Goal: Transaction & Acquisition: Register for event/course

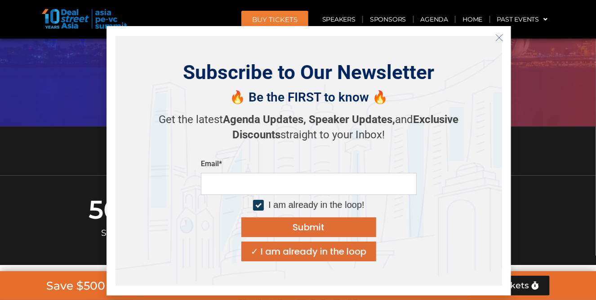
scroll to position [299, 0]
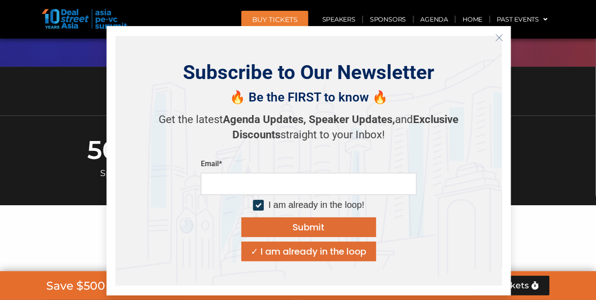
click at [501, 35] on icon "Close" at bounding box center [499, 38] width 8 height 8
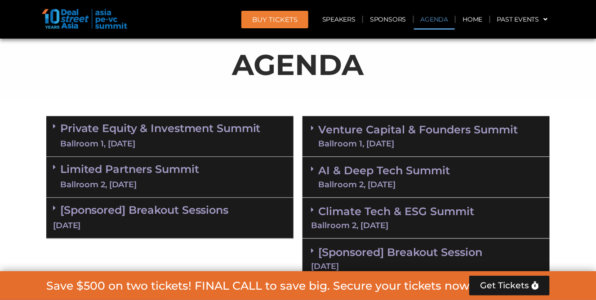
scroll to position [539, 0]
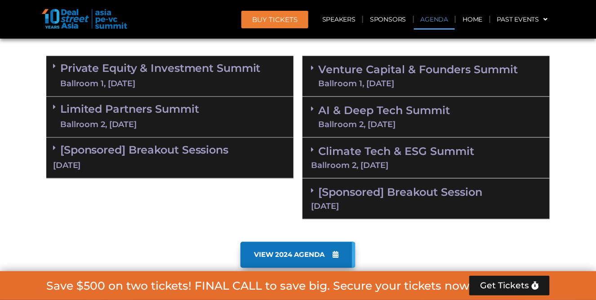
click at [393, 153] on link "Climate Tech & ESG Summit Ballroom 2, 11 Sept" at bounding box center [426, 157] width 230 height 25
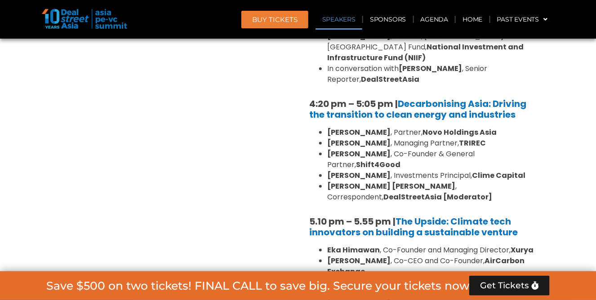
scroll to position [1078, 0]
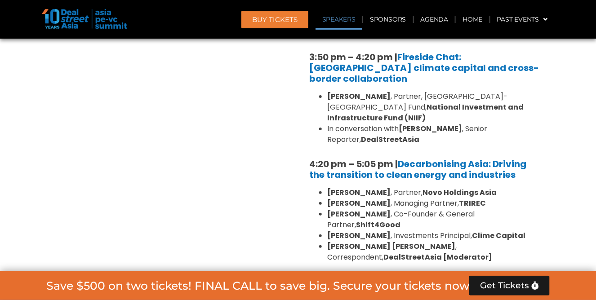
click at [269, 28] on div "BUY Tickets Speakers Sponsors Agenda Home Past Events JKT 2025 SG 2024 JKT 2024…" at bounding box center [375, 19] width 359 height 21
click at [269, 24] on link "BUY Tickets" at bounding box center [274, 20] width 67 height 18
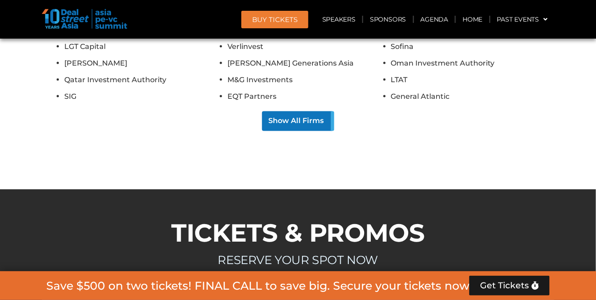
scroll to position [9194, 0]
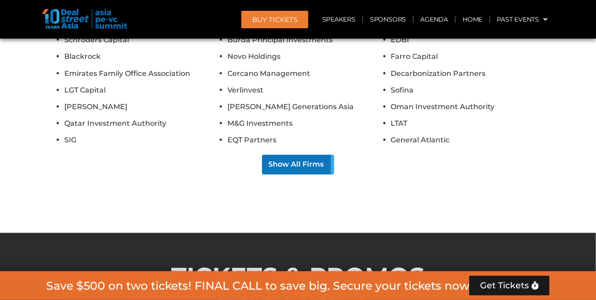
scroll to position [9134, 0]
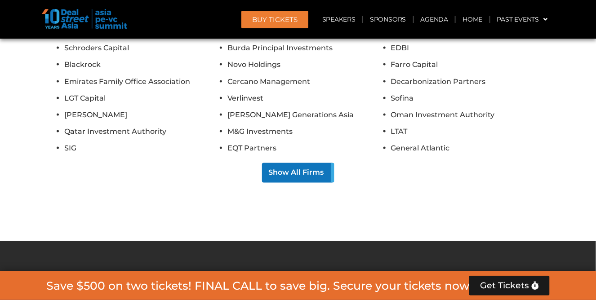
click at [282, 26] on link "BUY Tickets" at bounding box center [274, 20] width 67 height 18
click at [340, 23] on link "Speakers" at bounding box center [339, 19] width 47 height 21
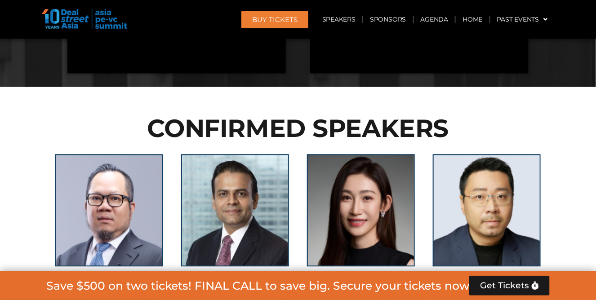
click at [289, 22] on span "BUY Tickets" at bounding box center [274, 19] width 45 height 7
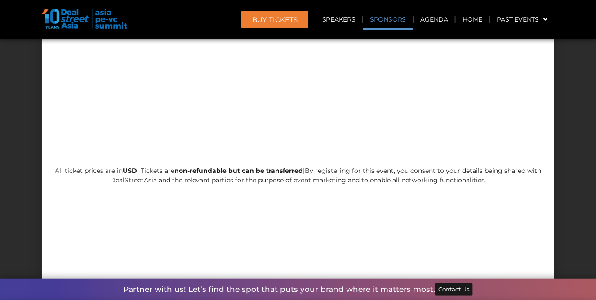
scroll to position [9434, 0]
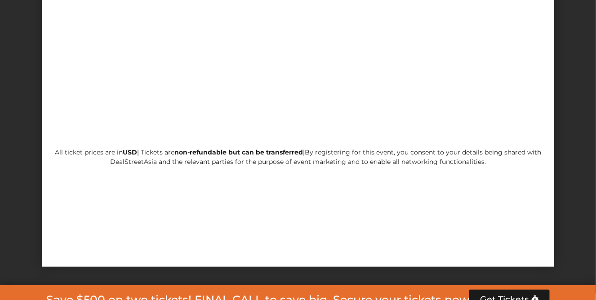
scroll to position [8785, 0]
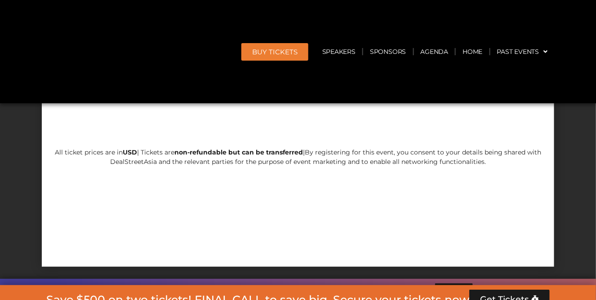
click at [271, 45] on div "Get Your Tickets Here All ticket prices are in USD | Tickets are non-refundable…" at bounding box center [298, 113] width 512 height 307
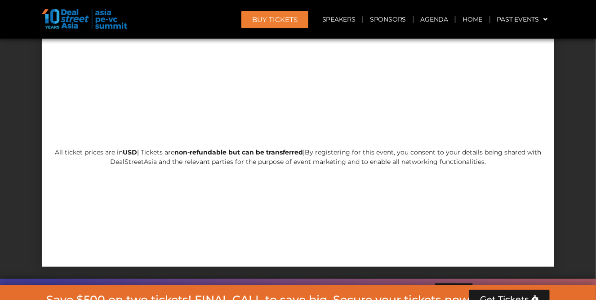
click at [269, 19] on span "BUY Tickets" at bounding box center [274, 19] width 45 height 7
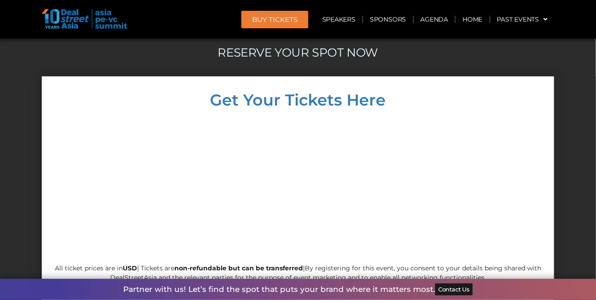
click at [268, 22] on span "BUY Tickets" at bounding box center [274, 19] width 45 height 7
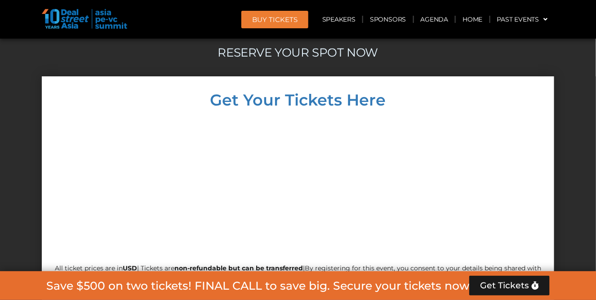
scroll to position [8485, 0]
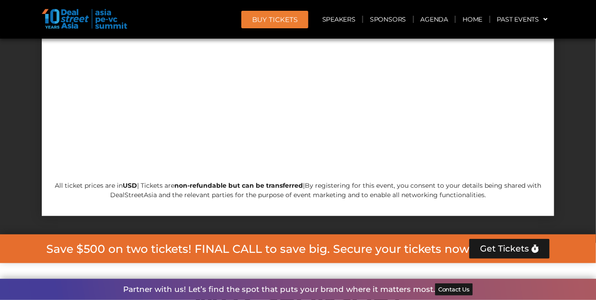
scroll to position [8899, 0]
